Goal: Information Seeking & Learning: Learn about a topic

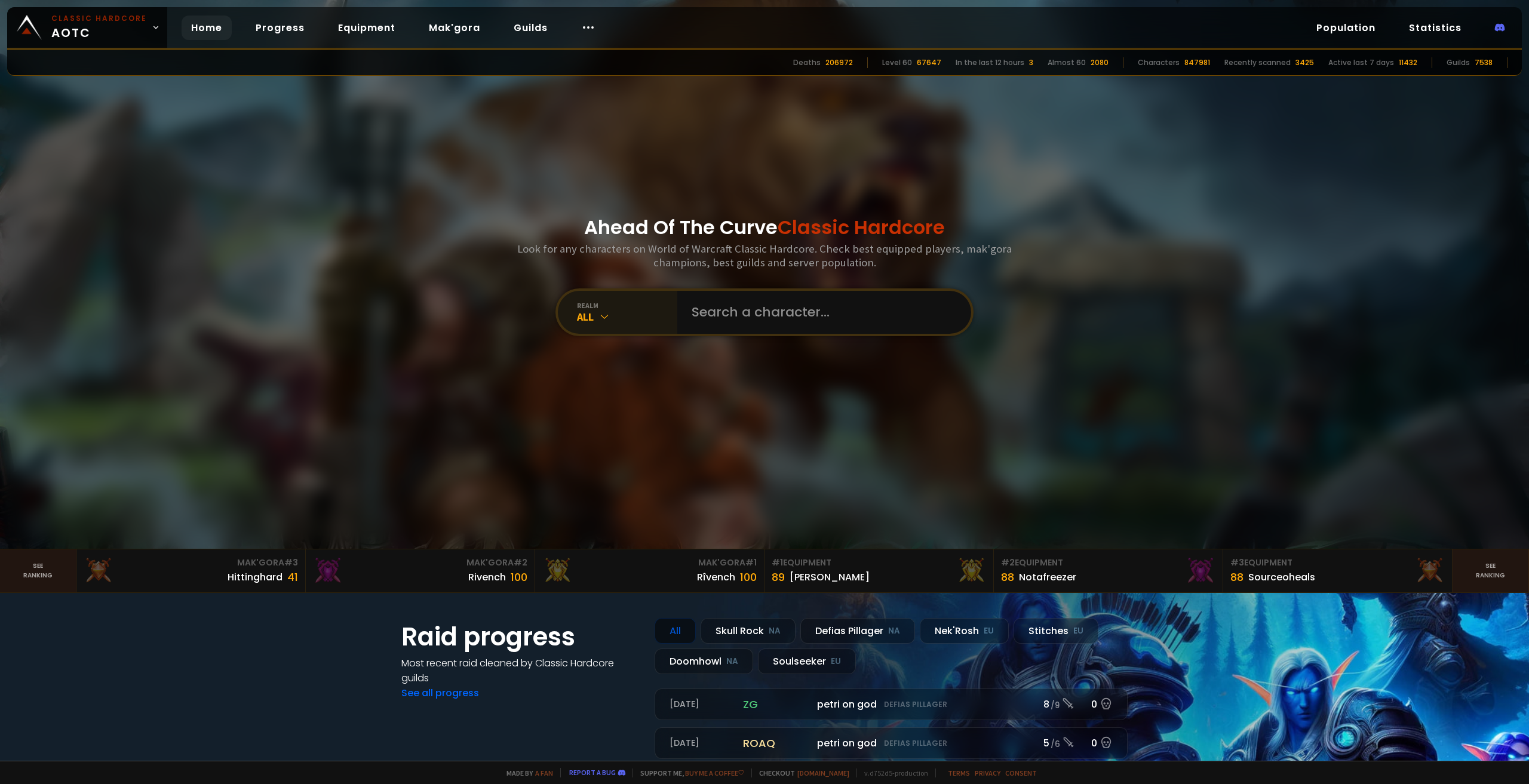
click at [609, 315] on div "All" at bounding box center [627, 317] width 100 height 14
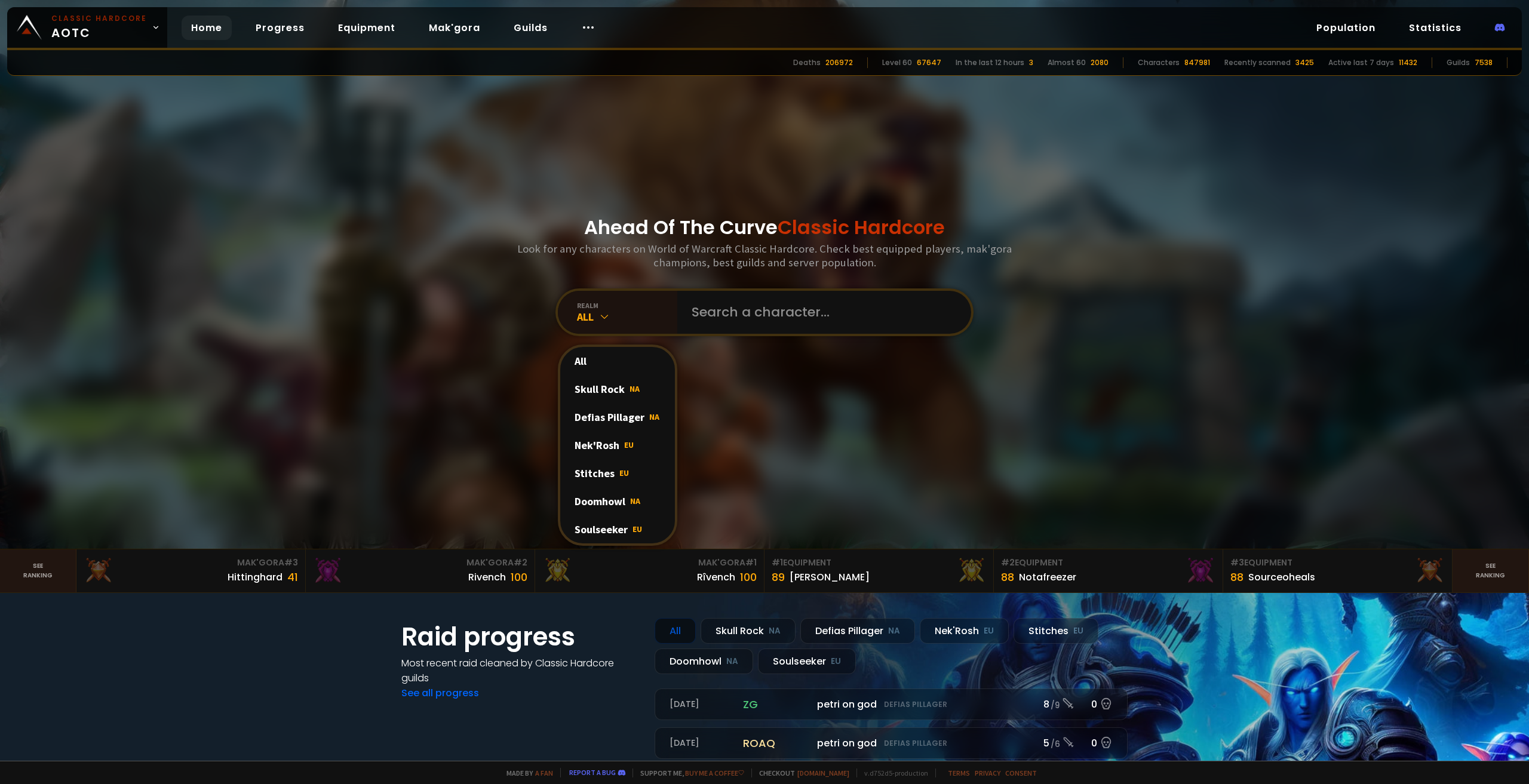
click at [626, 530] on div "Soulseeker EU" at bounding box center [618, 529] width 115 height 28
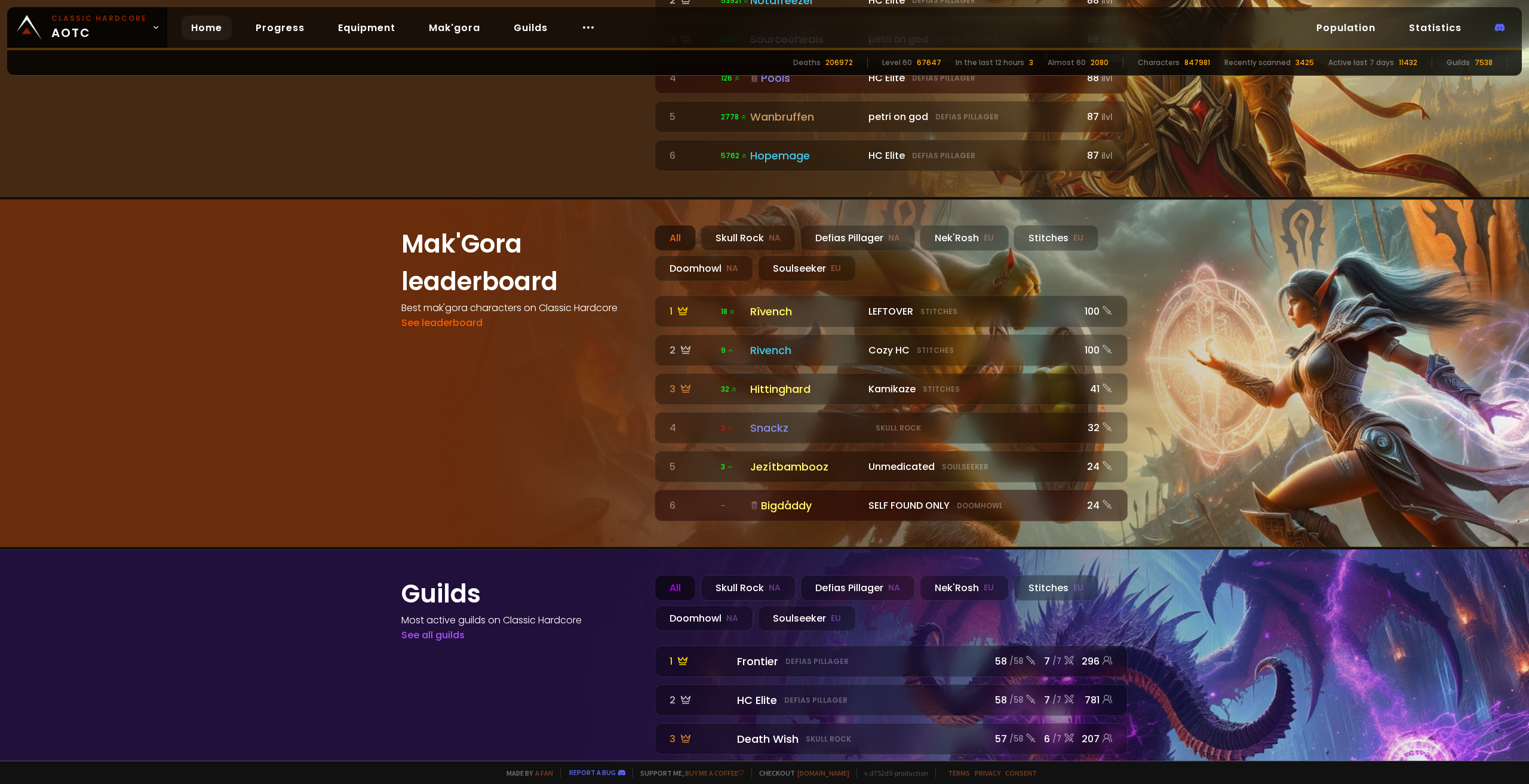
scroll to position [1253, 0]
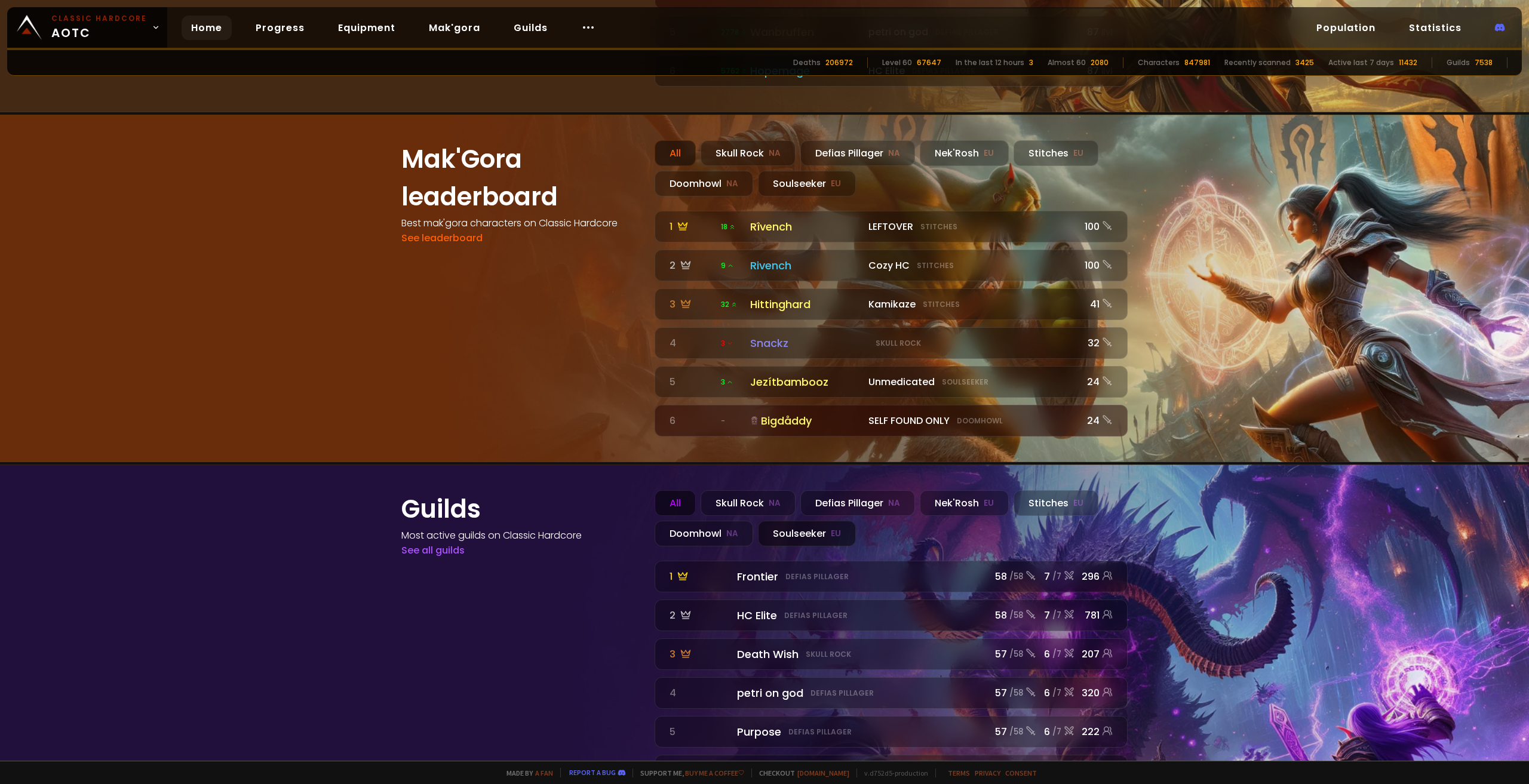
click at [816, 521] on div "Soulseeker EU" at bounding box center [807, 534] width 98 height 26
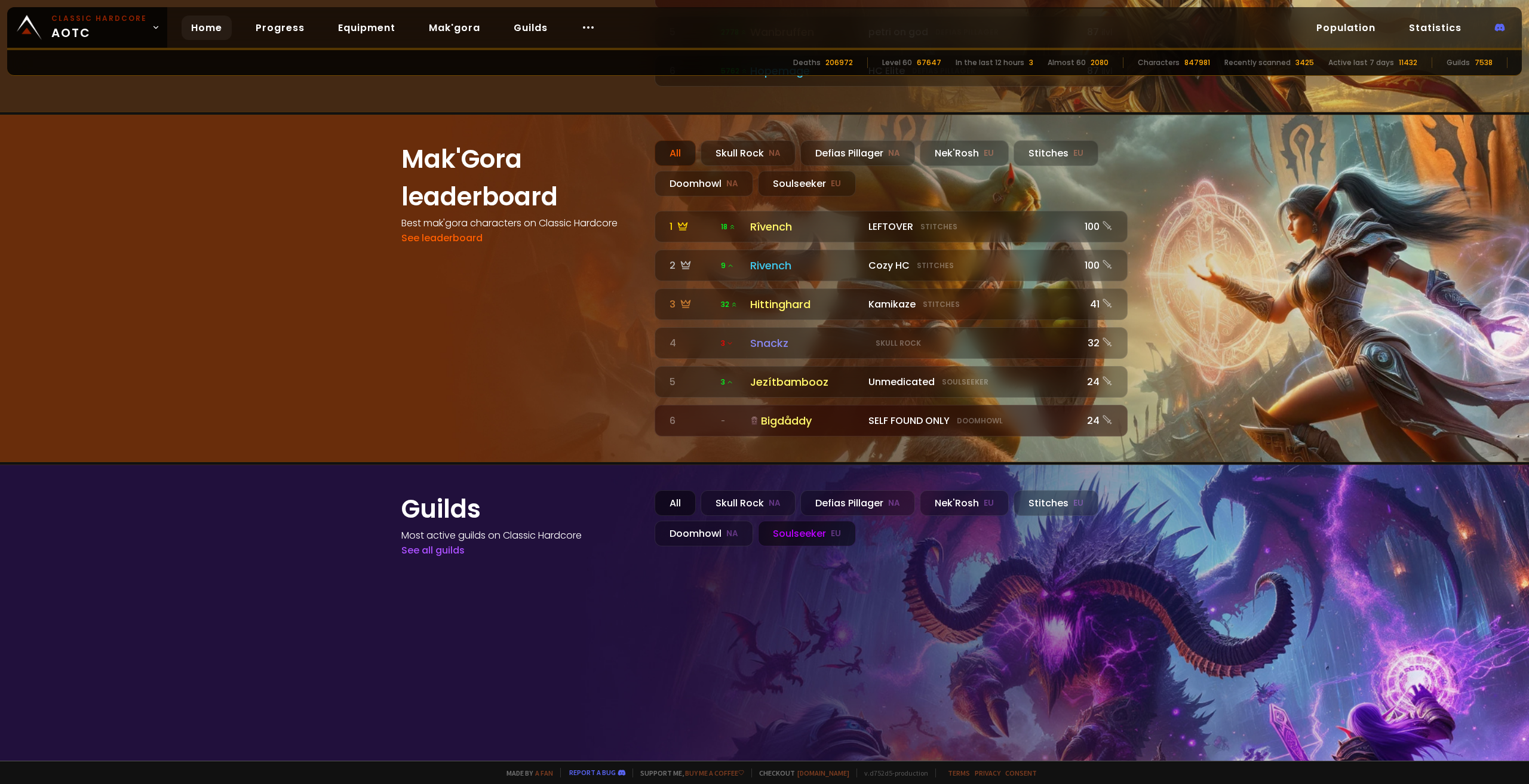
click at [668, 490] on div "All" at bounding box center [675, 503] width 41 height 26
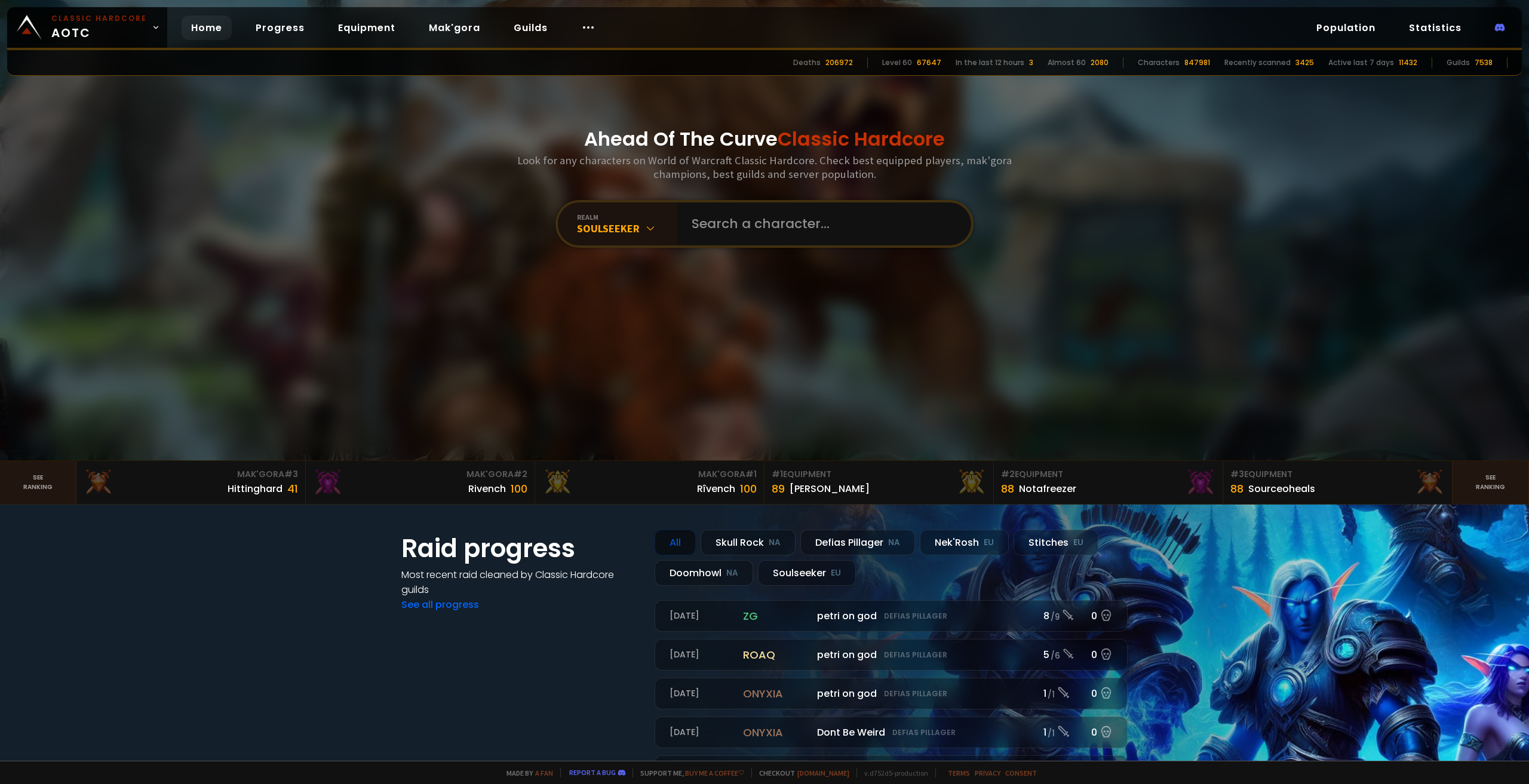
scroll to position [0, 0]
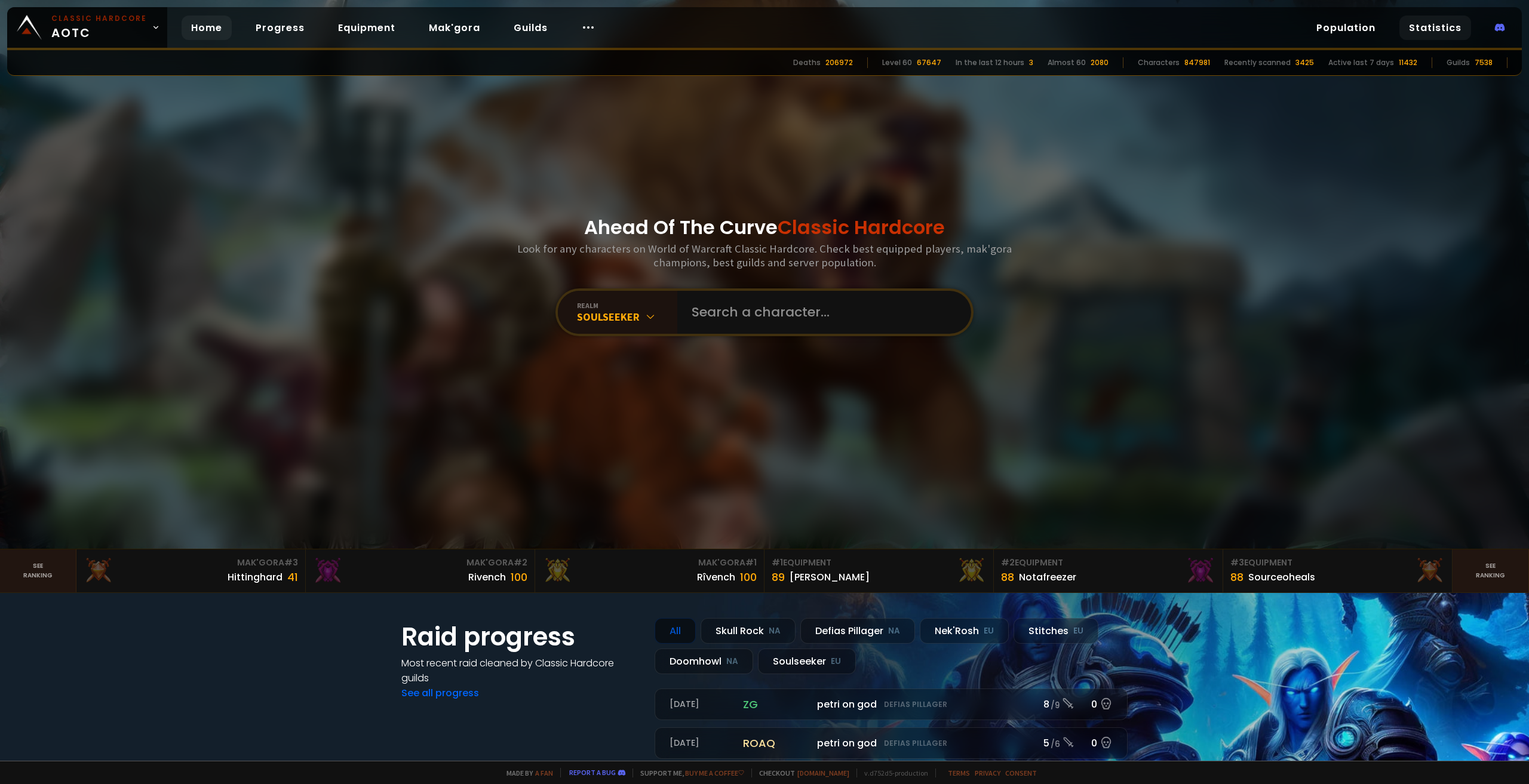
click at [1417, 26] on link "Statistics" at bounding box center [1436, 28] width 72 height 24
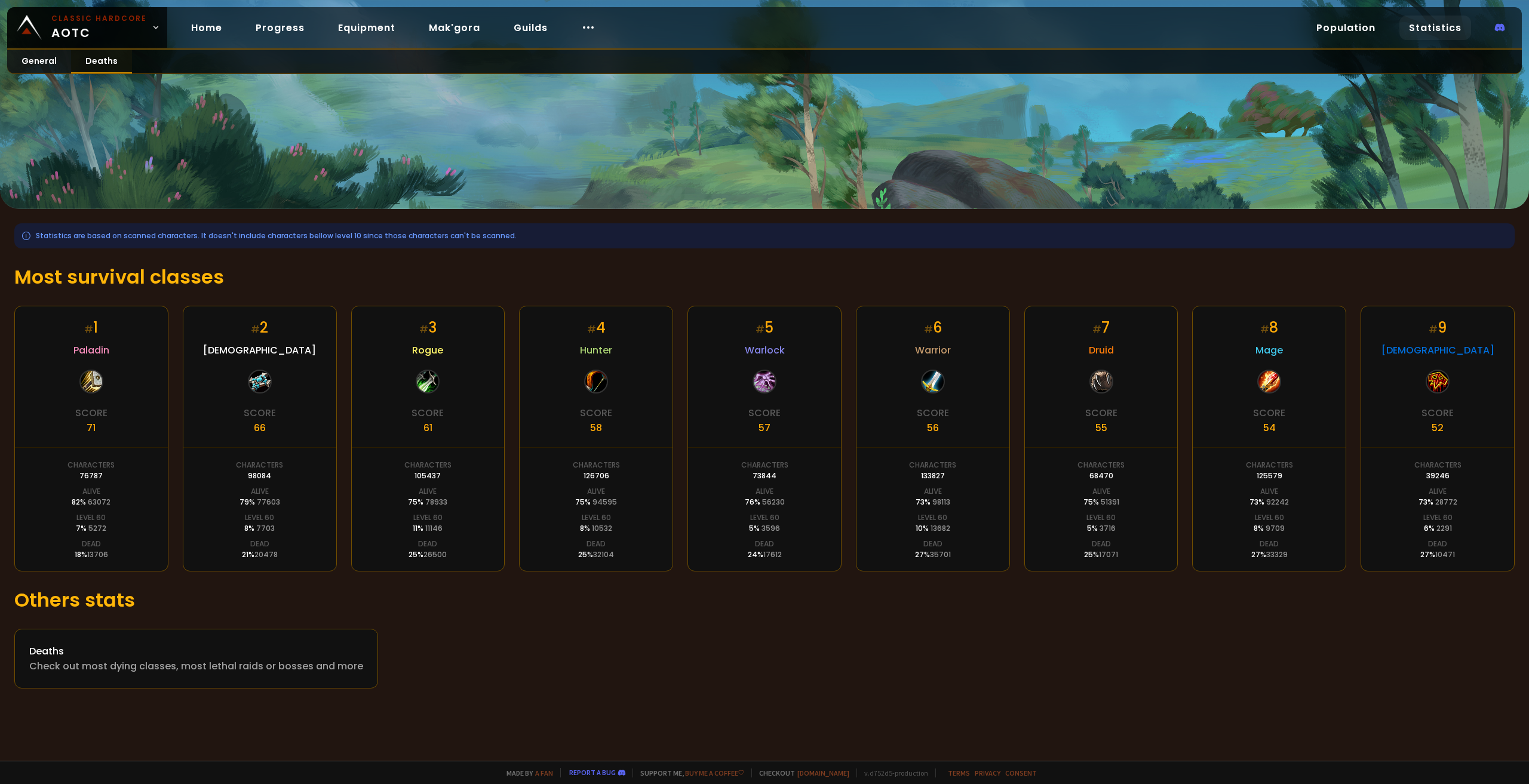
click at [110, 61] on link "Deaths" at bounding box center [102, 62] width 61 height 23
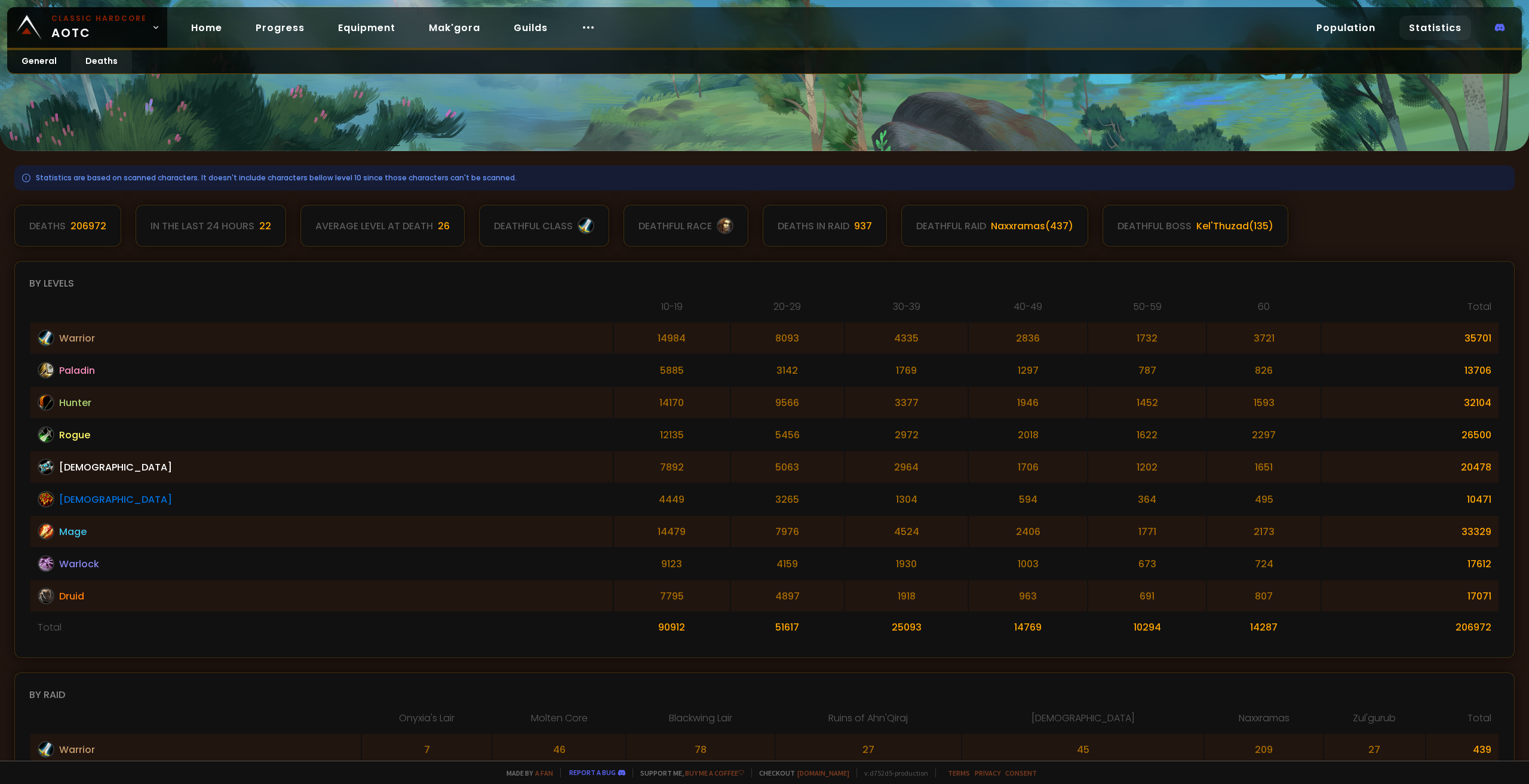
scroll to position [60, 0]
drag, startPoint x: 1463, startPoint y: 630, endPoint x: 1429, endPoint y: 620, distance: 35.4
click at [1429, 620] on td "206972" at bounding box center [1410, 626] width 177 height 29
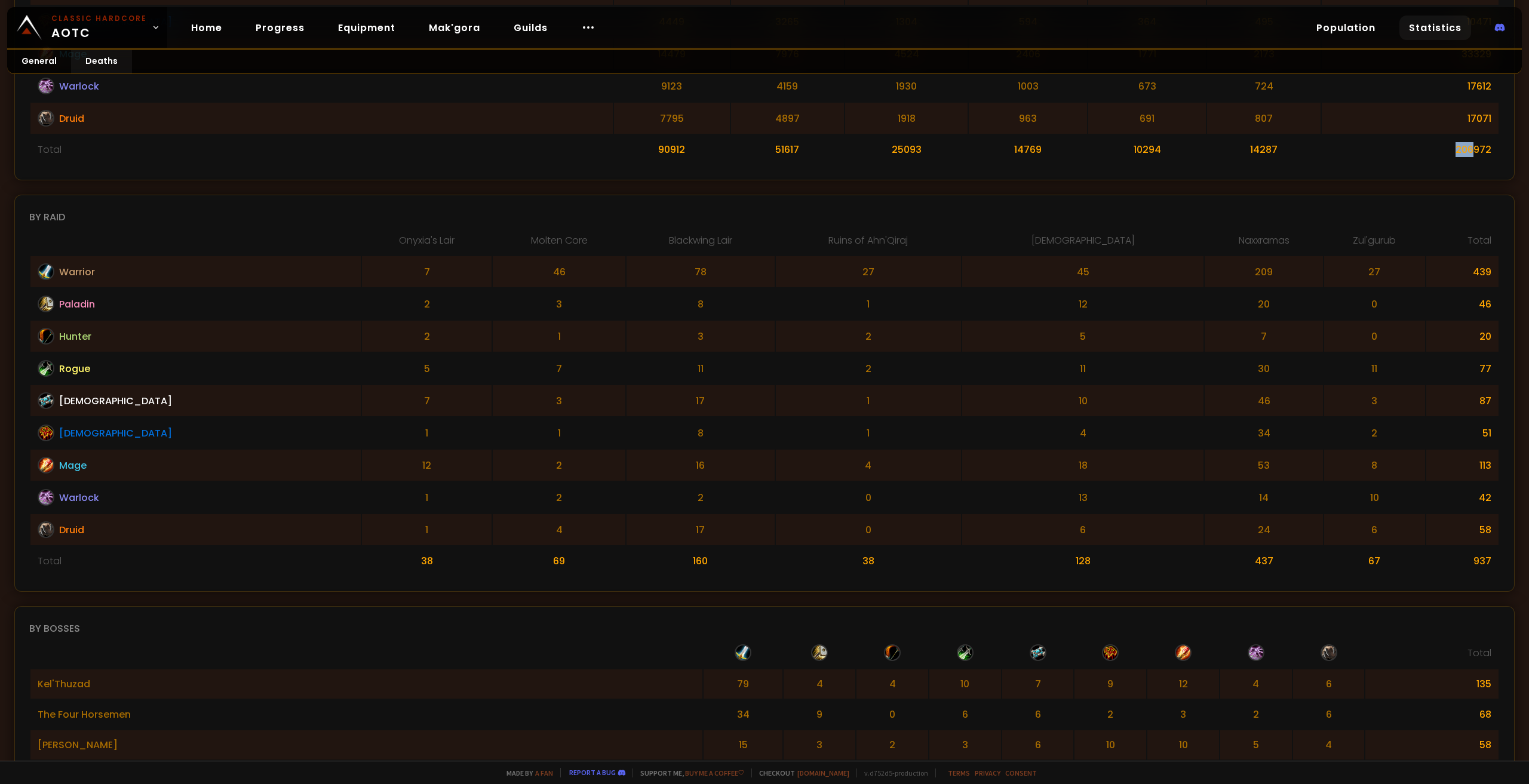
scroll to position [537, 0]
drag, startPoint x: 298, startPoint y: 471, endPoint x: 348, endPoint y: 459, distance: 51.4
click at [362, 456] on td "12" at bounding box center [426, 463] width 129 height 31
drag, startPoint x: 322, startPoint y: 456, endPoint x: 289, endPoint y: 403, distance: 62.4
click at [362, 451] on td "12" at bounding box center [426, 463] width 129 height 31
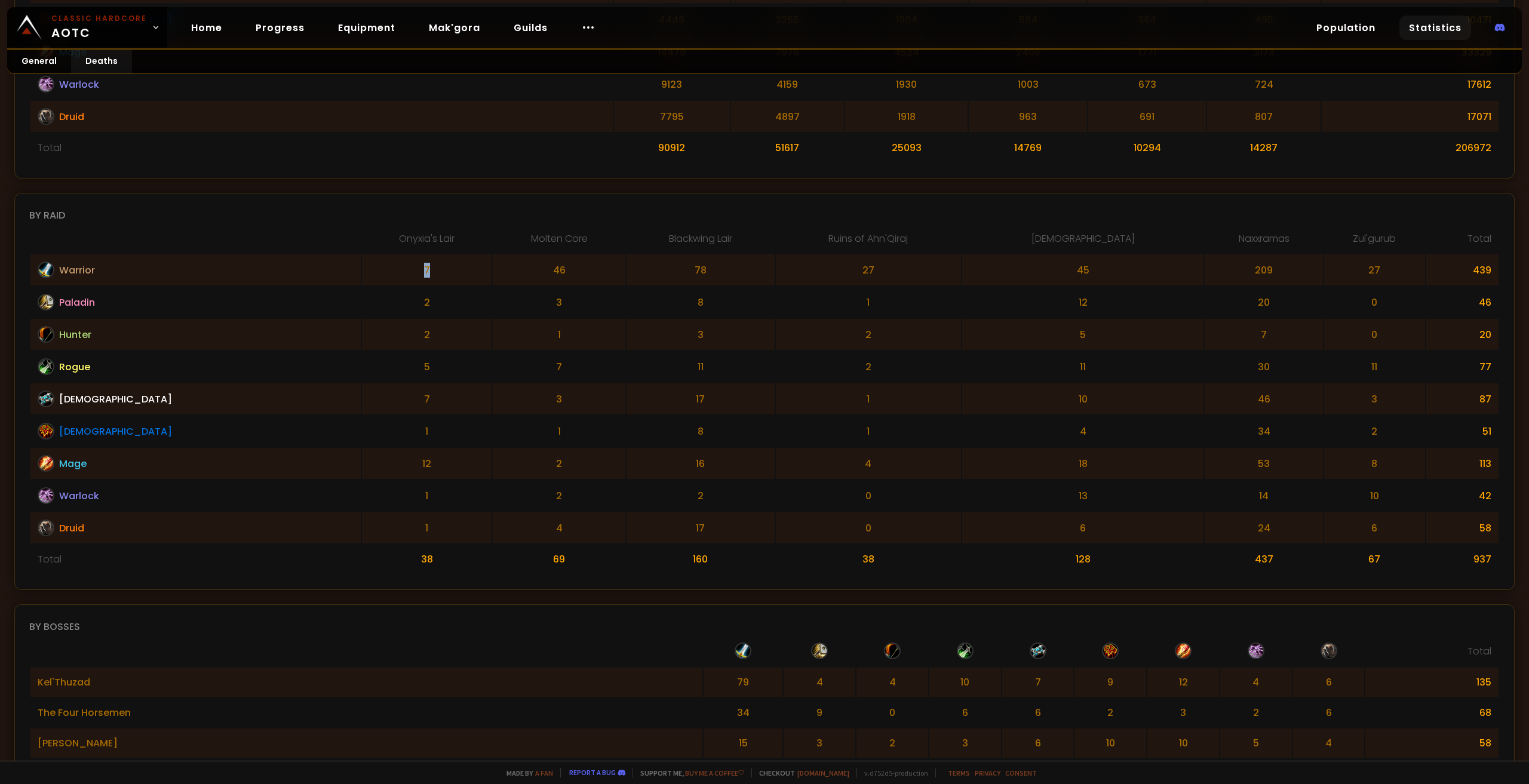
drag, startPoint x: 299, startPoint y: 269, endPoint x: 271, endPoint y: 268, distance: 28.0
click at [362, 268] on td "7" at bounding box center [426, 270] width 129 height 31
drag, startPoint x: 443, startPoint y: 463, endPoint x: 652, endPoint y: 469, distance: 209.1
click at [653, 469] on tr "Mage 12 2 16 4 18 53 8 113" at bounding box center [764, 463] width 1468 height 31
click at [495, 469] on td "2" at bounding box center [559, 463] width 132 height 31
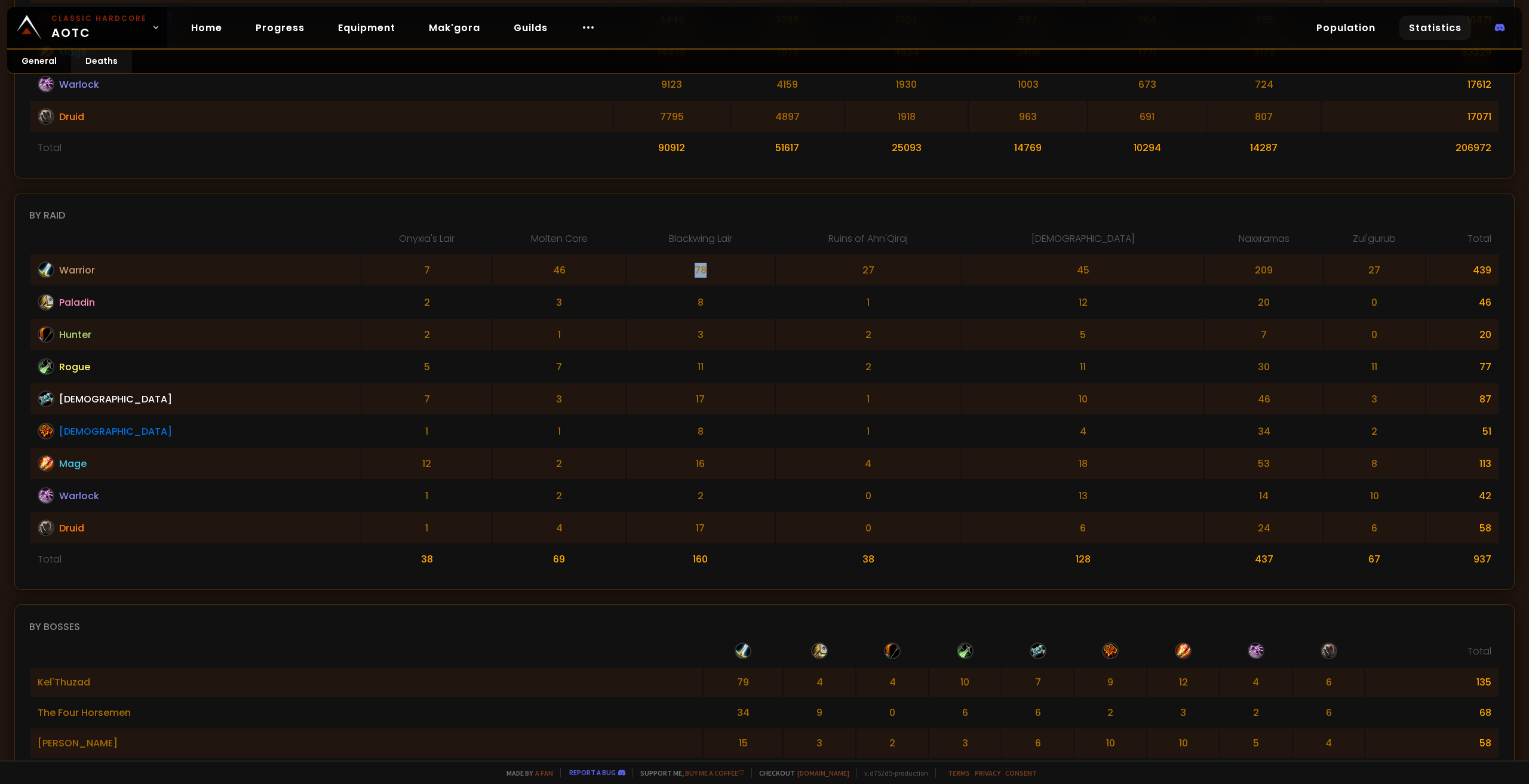
drag, startPoint x: 645, startPoint y: 270, endPoint x: 560, endPoint y: 260, distance: 85.6
click at [626, 260] on td "78" at bounding box center [700, 270] width 148 height 31
drag, startPoint x: 1279, startPoint y: 260, endPoint x: 1161, endPoint y: 258, distance: 118.0
click at [1204, 258] on td "209" at bounding box center [1263, 270] width 118 height 31
click at [1085, 270] on td "45" at bounding box center [1083, 270] width 241 height 31
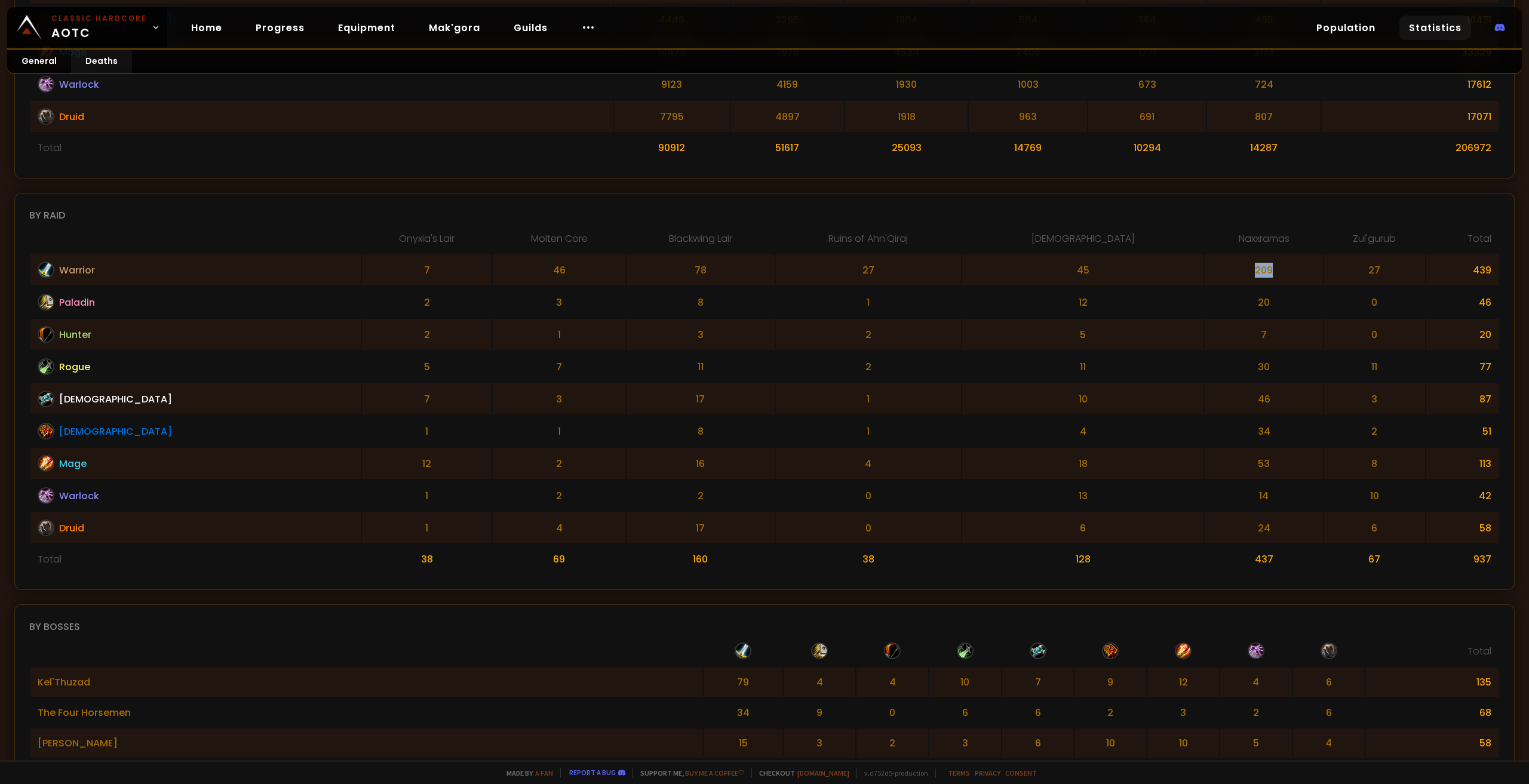
drag, startPoint x: 1266, startPoint y: 270, endPoint x: 1111, endPoint y: 273, distance: 155.0
click at [1204, 270] on td "209" at bounding box center [1263, 270] width 118 height 31
drag, startPoint x: 643, startPoint y: 276, endPoint x: 437, endPoint y: 270, distance: 206.1
click at [437, 270] on tr "Warrior 7 46 78 27 45 209 27 439" at bounding box center [764, 270] width 1468 height 31
drag, startPoint x: 838, startPoint y: 534, endPoint x: 815, endPoint y: 486, distance: 53.2
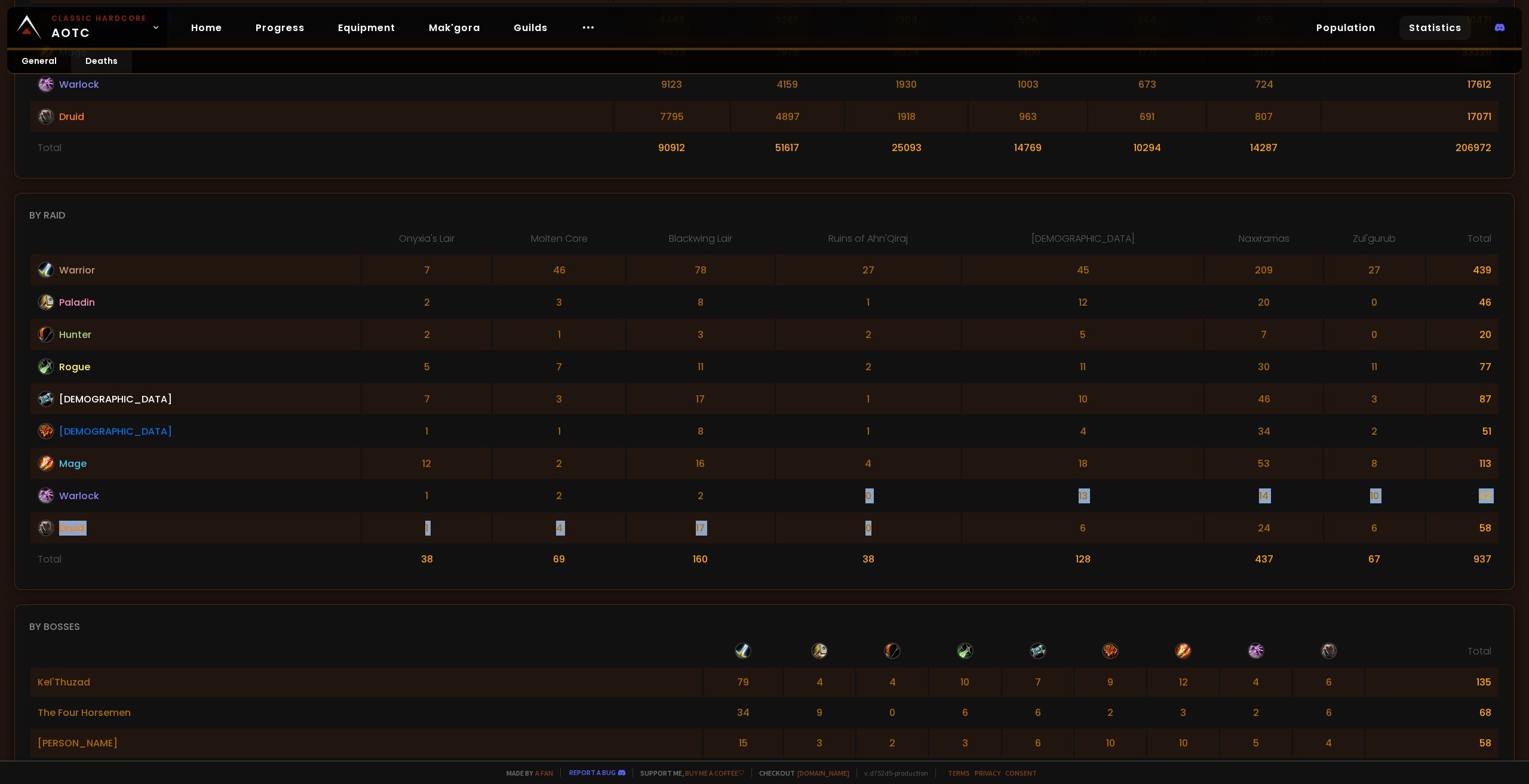
click at [815, 486] on tbody "Warrior 7 46 78 27 45 209 27 439 Paladin 2 3 8 1 12 20 0 46 Hunter 2 1 3 2 5 7 …" at bounding box center [764, 413] width 1468 height 319
click at [835, 493] on td "0" at bounding box center [868, 495] width 186 height 31
drag, startPoint x: 815, startPoint y: 437, endPoint x: 695, endPoint y: 438, distance: 120.0
click at [650, 433] on tr "[DEMOGRAPHIC_DATA] 1 1 8 1 4 34 2 51" at bounding box center [764, 431] width 1468 height 31
drag, startPoint x: 1119, startPoint y: 428, endPoint x: 1308, endPoint y: 426, distance: 189.0
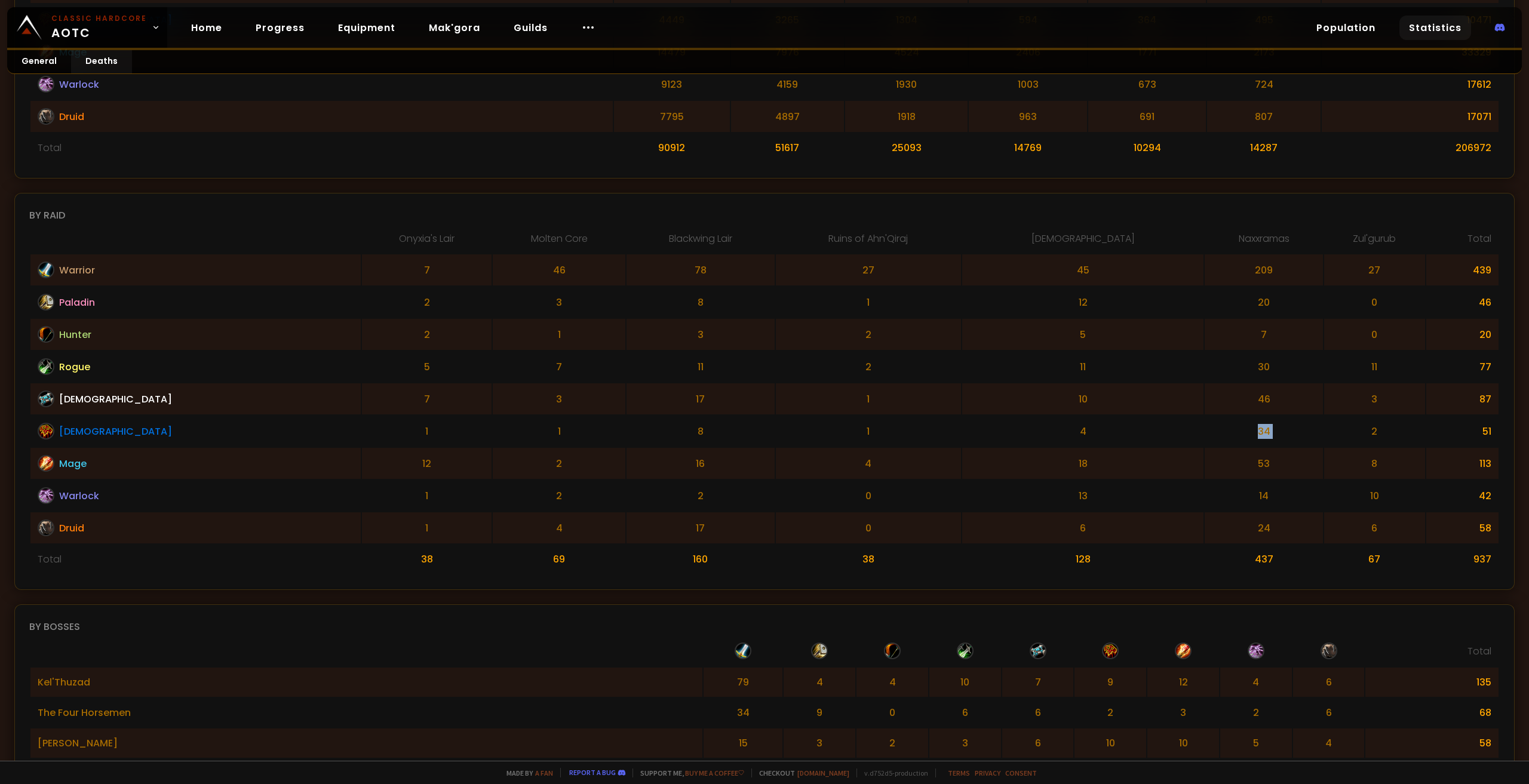
click at [1308, 426] on tr "[DEMOGRAPHIC_DATA] 1 1 8 1 4 34 2 51" at bounding box center [764, 431] width 1468 height 31
drag, startPoint x: 1233, startPoint y: 426, endPoint x: 1199, endPoint y: 426, distance: 34.0
click at [1233, 426] on td "34" at bounding box center [1263, 431] width 118 height 31
click at [1227, 427] on td "34" at bounding box center [1263, 431] width 118 height 31
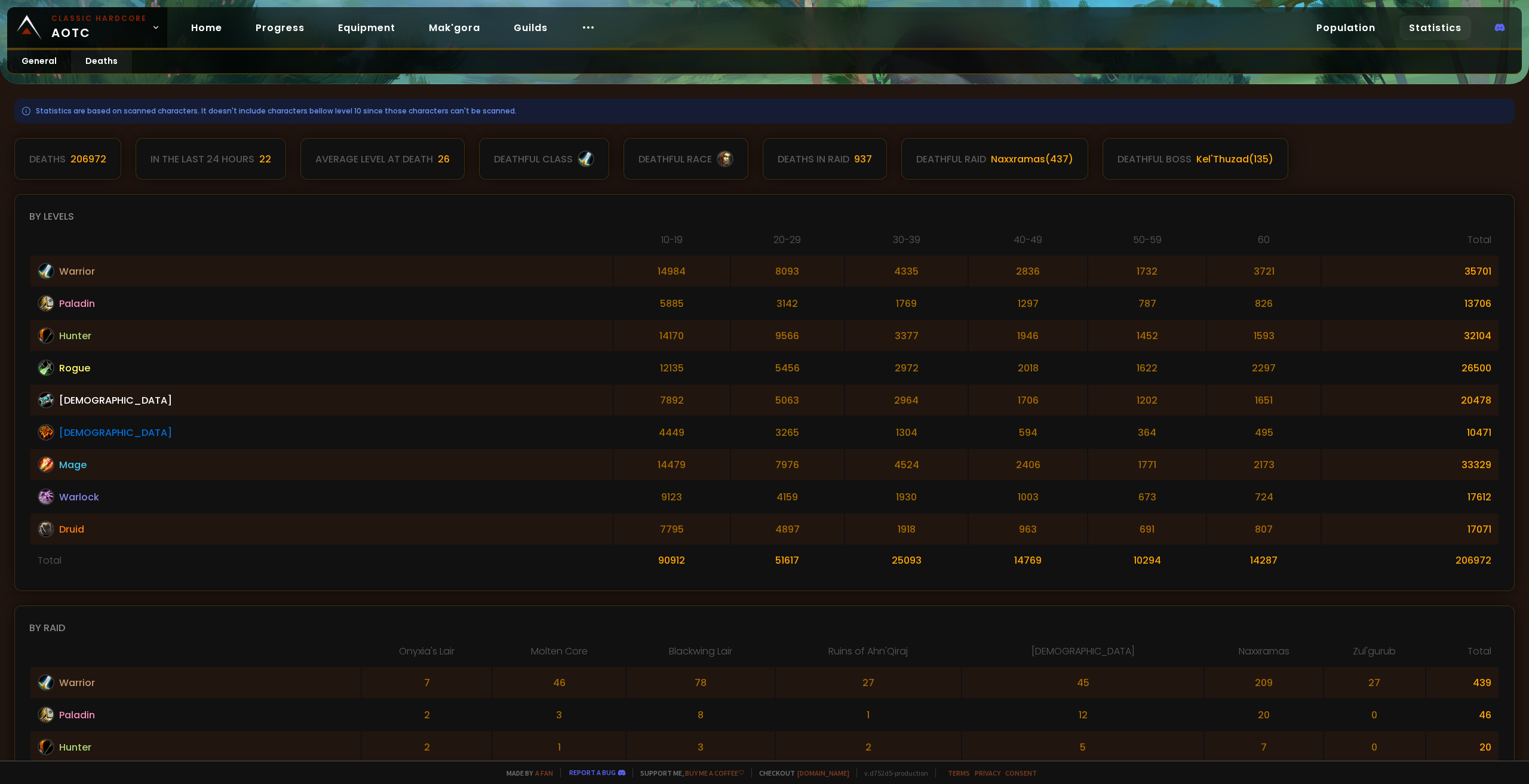
scroll to position [26, 0]
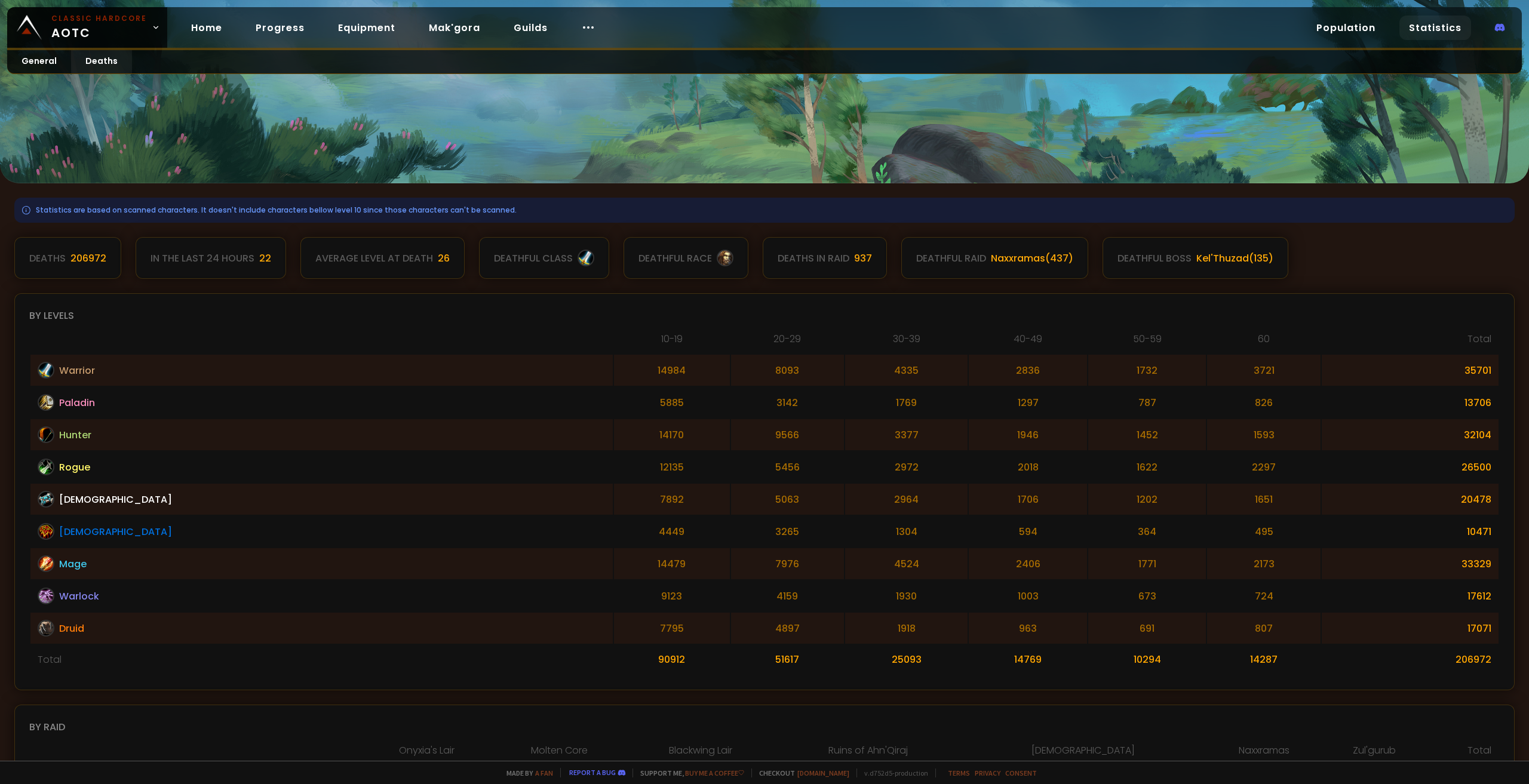
click at [1148, 321] on div "By levels" at bounding box center [764, 315] width 1470 height 15
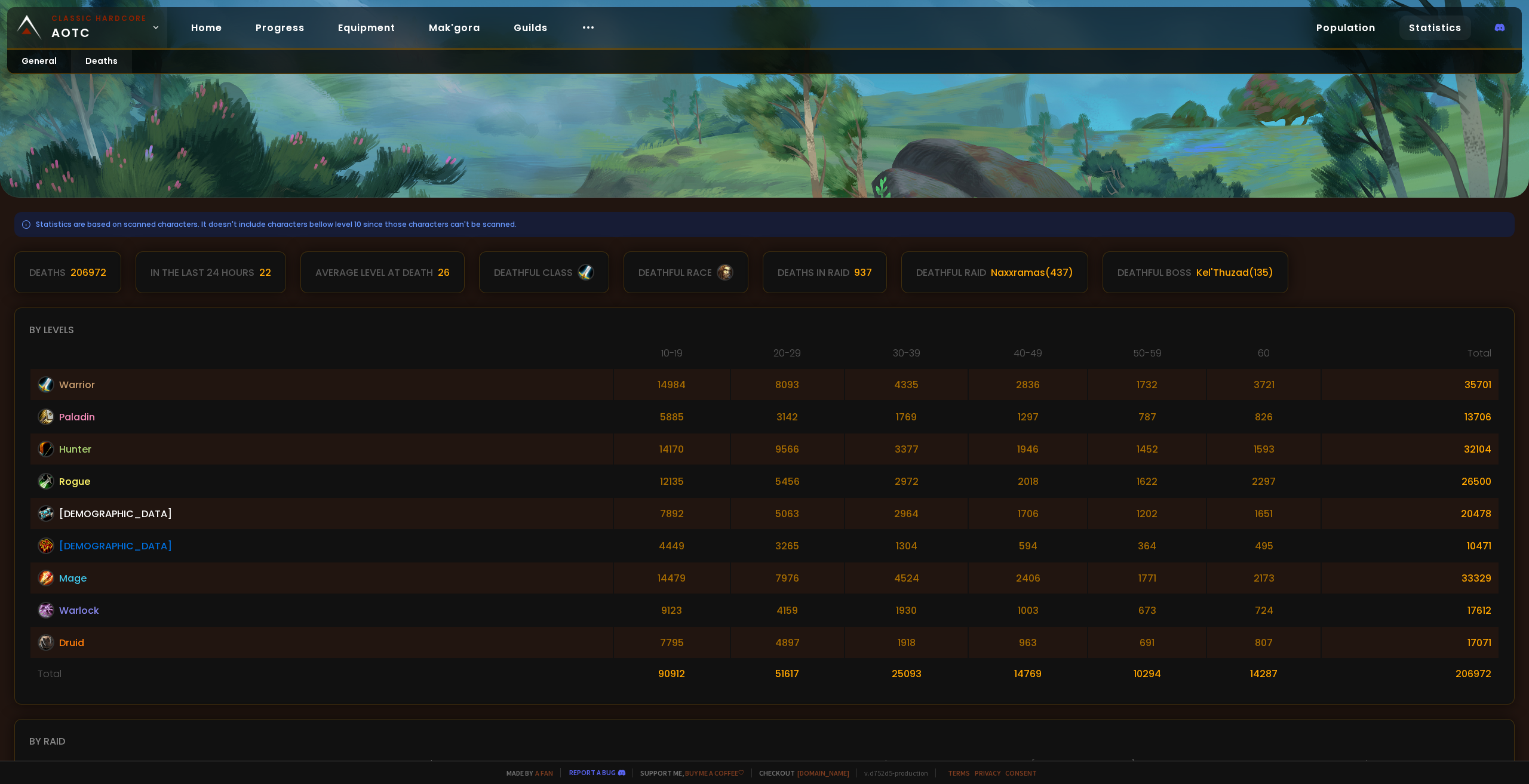
scroll to position [0, 0]
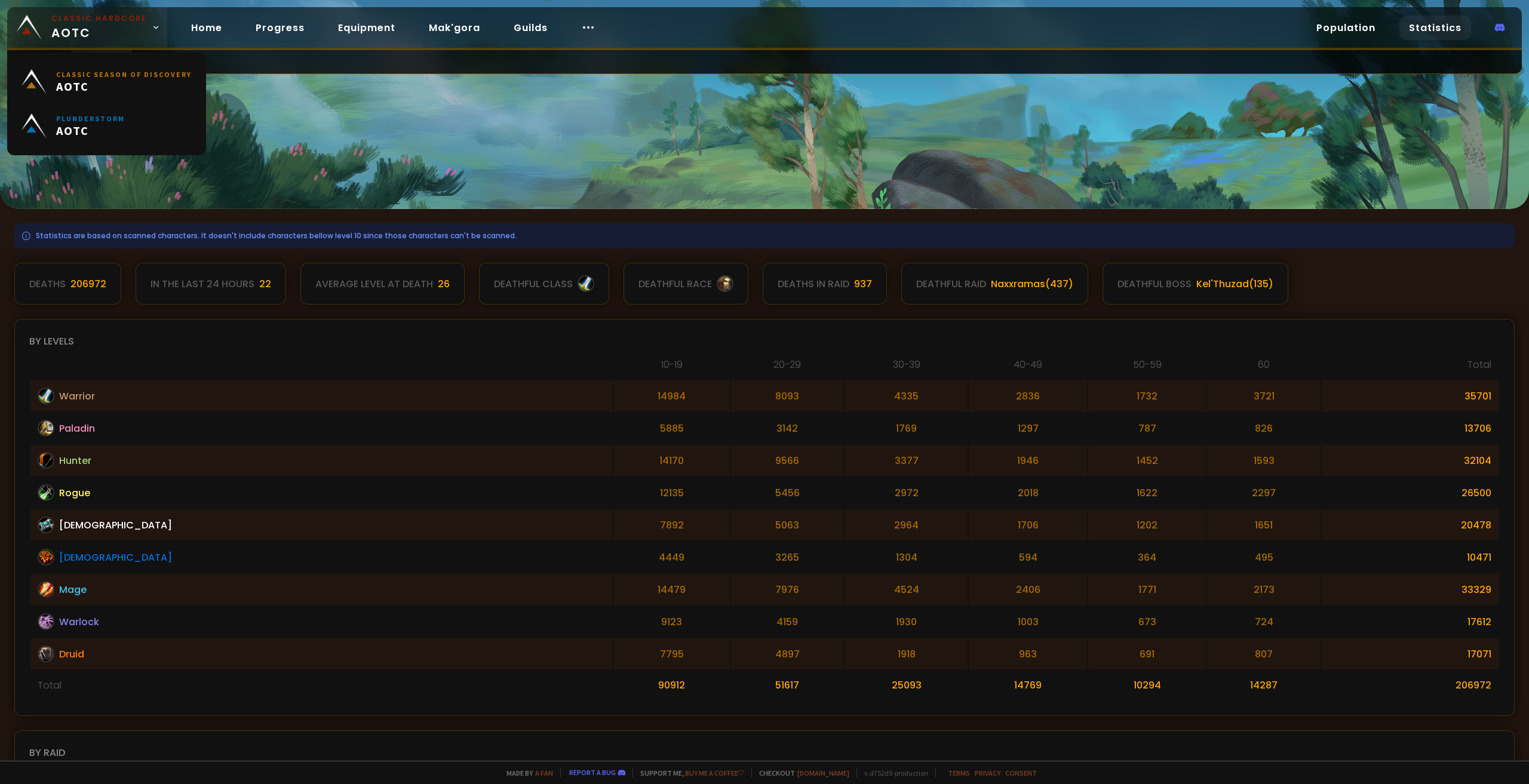
click at [145, 26] on link "Classic Hardcore AOTC" at bounding box center [87, 27] width 160 height 41
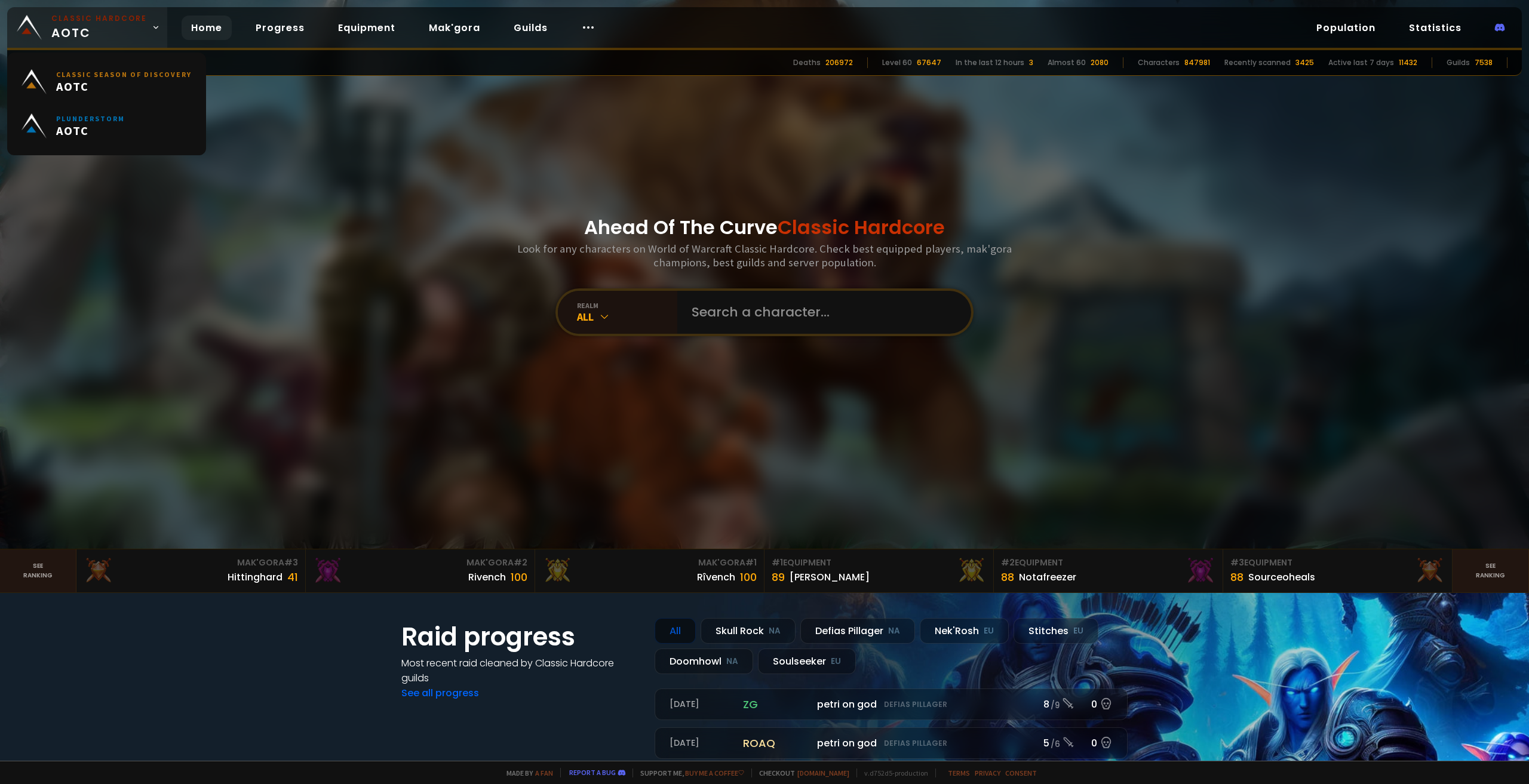
click at [153, 23] on link "Classic Hardcore AOTC" at bounding box center [87, 27] width 160 height 41
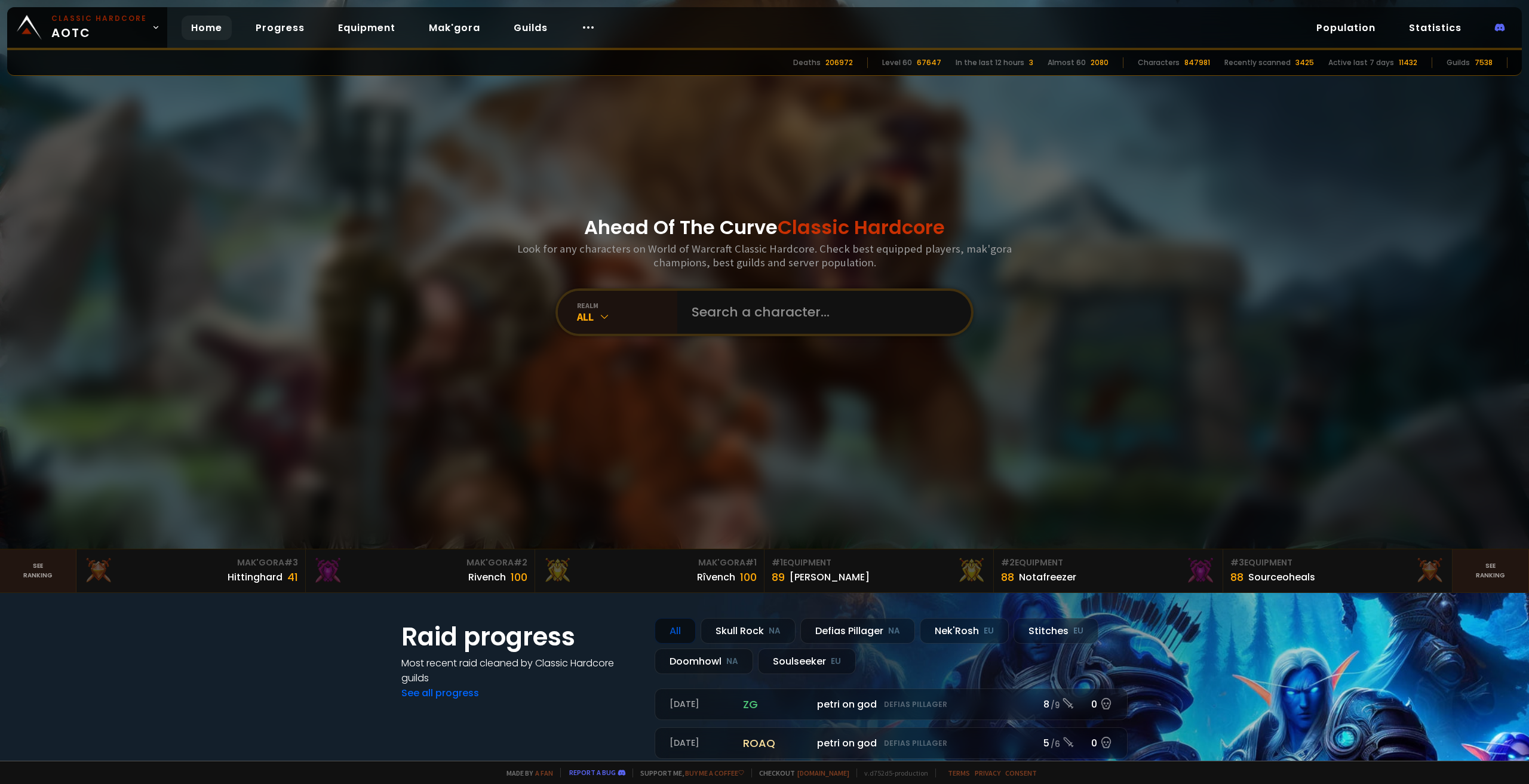
click at [900, 227] on span "Classic Hardcore" at bounding box center [861, 227] width 167 height 27
click at [1439, 18] on link "Statistics" at bounding box center [1436, 28] width 72 height 24
